Goal: Transaction & Acquisition: Download file/media

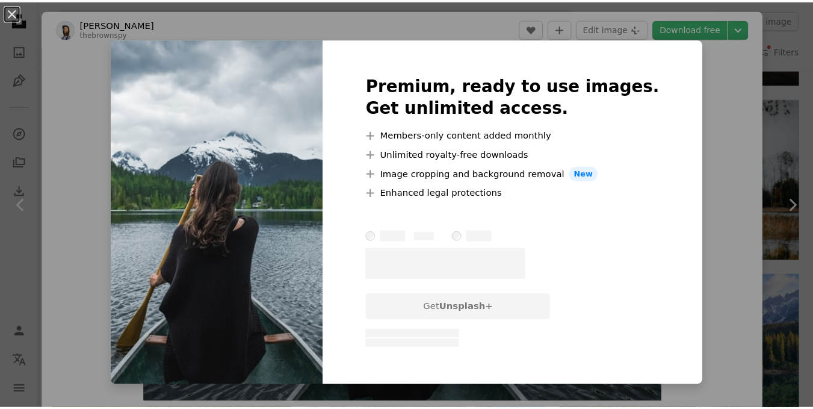
scroll to position [7402, 0]
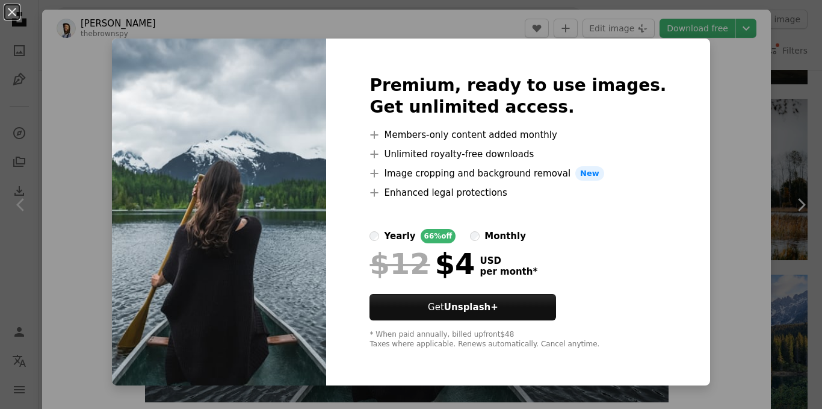
click at [709, 116] on div "An X shape Premium, ready to use images. Get unlimited access. A plus sign Memb…" at bounding box center [411, 204] width 822 height 409
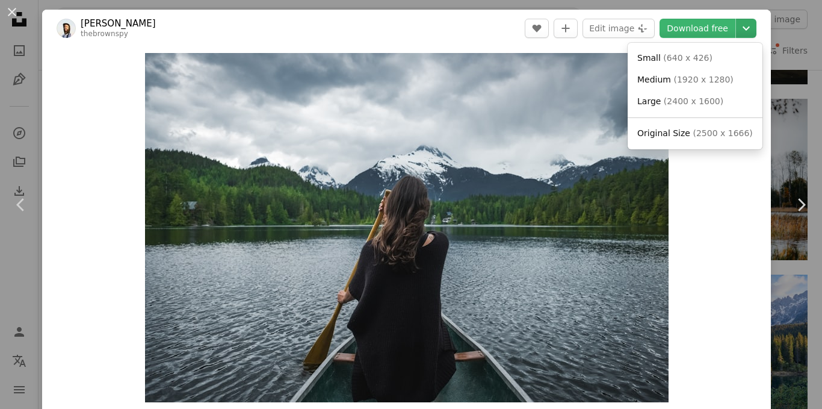
click at [740, 20] on button "Chevron down" at bounding box center [746, 28] width 20 height 19
click at [701, 135] on span "( 2500 x 1666 )" at bounding box center [723, 133] width 60 height 10
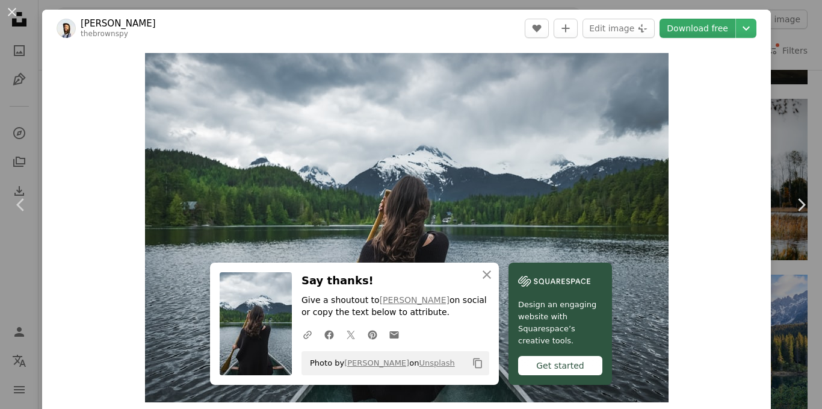
click at [709, 31] on link "Download free" at bounding box center [698, 28] width 76 height 19
click at [793, 197] on icon "Chevron right" at bounding box center [801, 204] width 19 height 19
click at [779, 114] on div "An X shape Chevron left Chevron right [PERSON_NAME] thebrownspy A heart A plus …" at bounding box center [411, 204] width 822 height 409
